Goal: Information Seeking & Learning: Learn about a topic

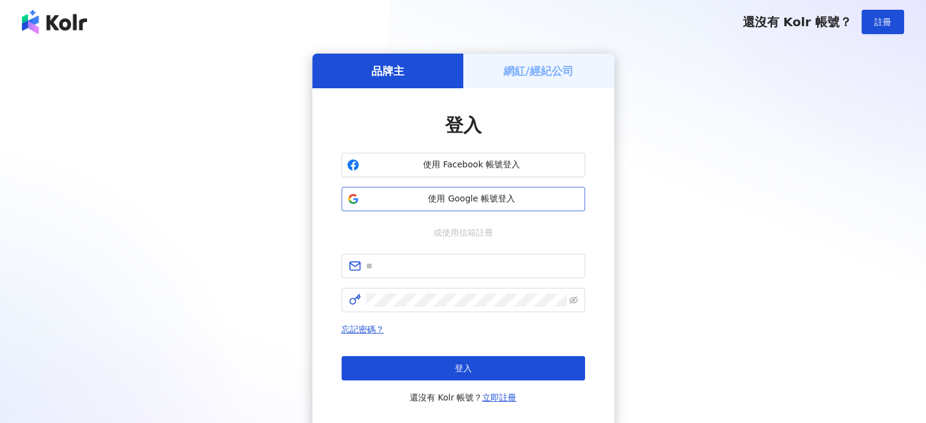
click at [412, 195] on span "使用 Google 帳號登入" at bounding box center [472, 199] width 216 height 12
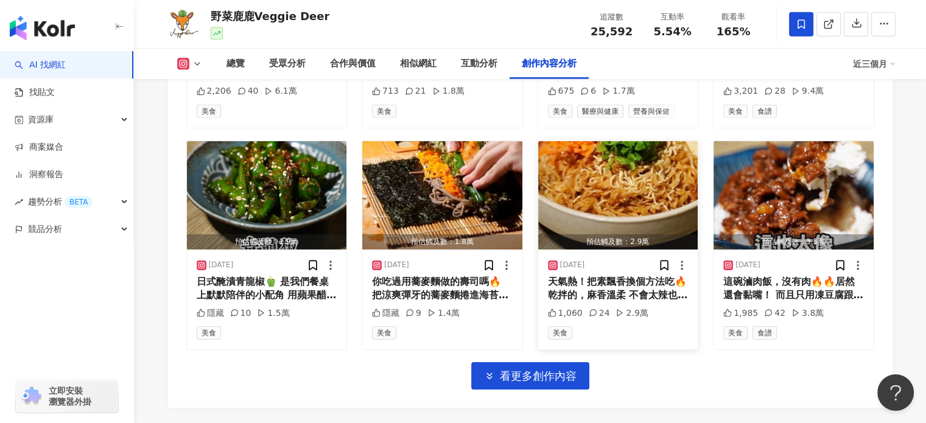
scroll to position [3992, 0]
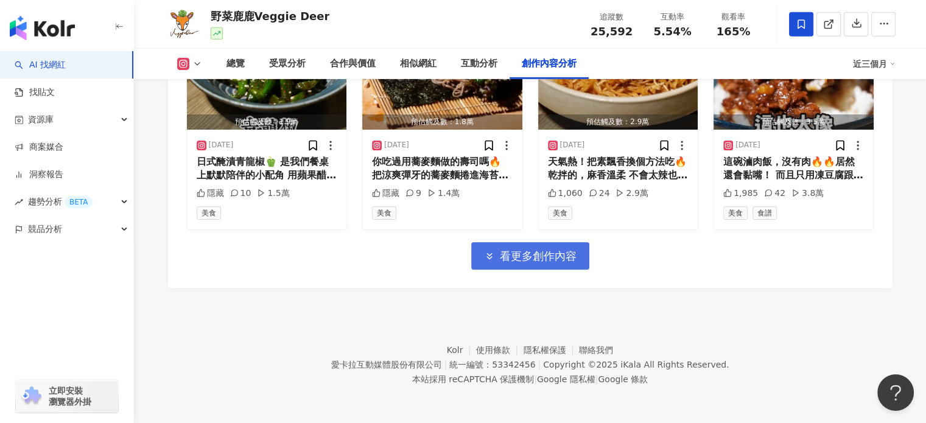
click at [476, 247] on button "看更多創作內容" at bounding box center [530, 255] width 118 height 27
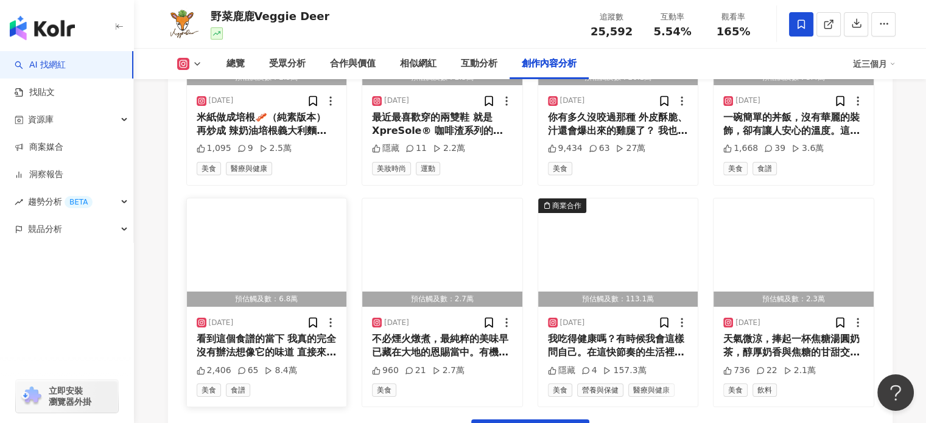
scroll to position [4656, 0]
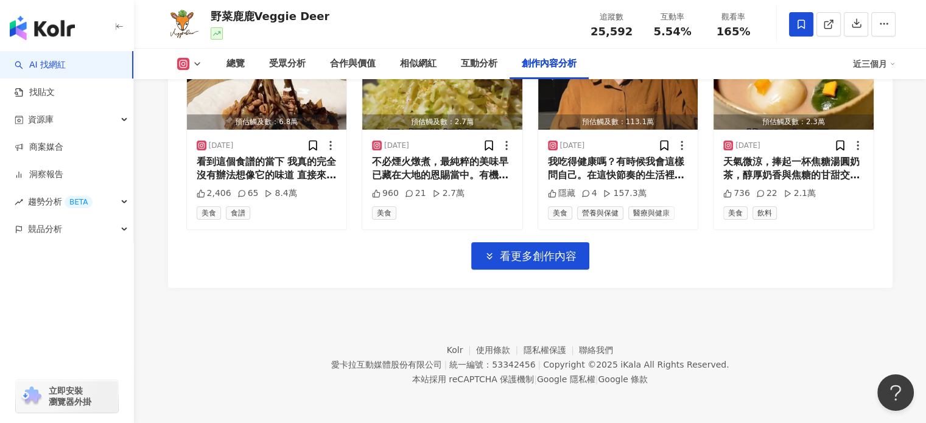
click at [563, 258] on span "看更多創作內容" at bounding box center [538, 256] width 77 height 13
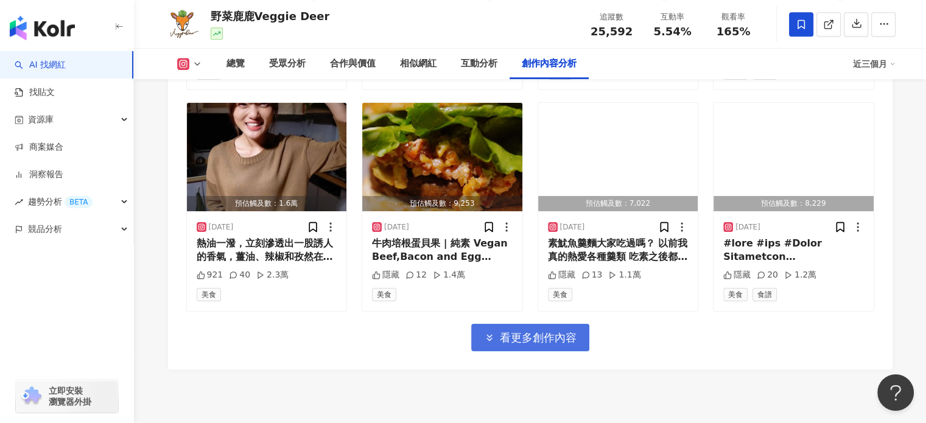
scroll to position [5282, 0]
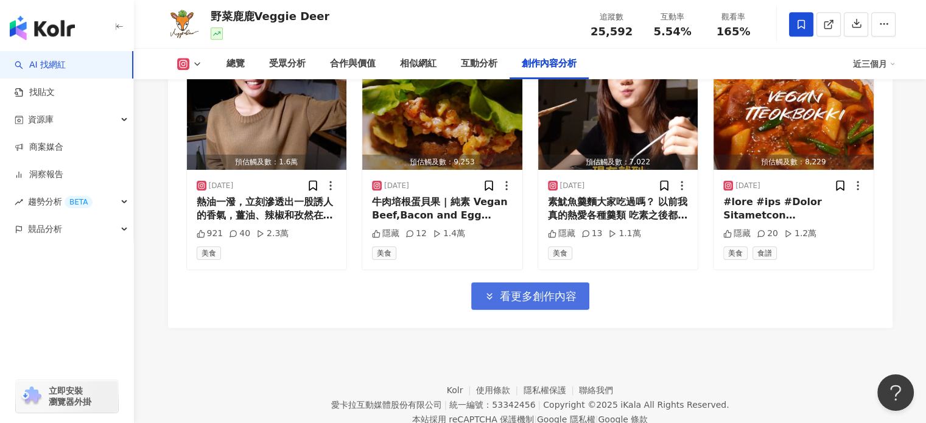
click at [547, 298] on span "看更多創作內容" at bounding box center [538, 296] width 77 height 13
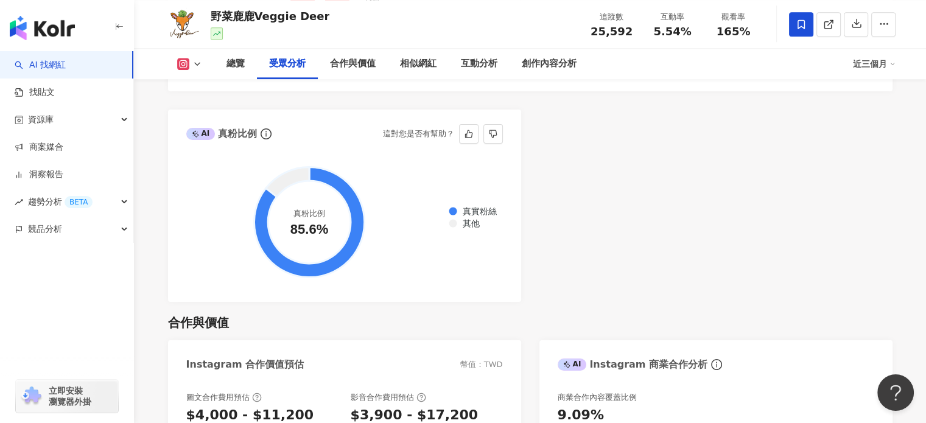
scroll to position [1279, 0]
